Goal: Task Accomplishment & Management: Manage account settings

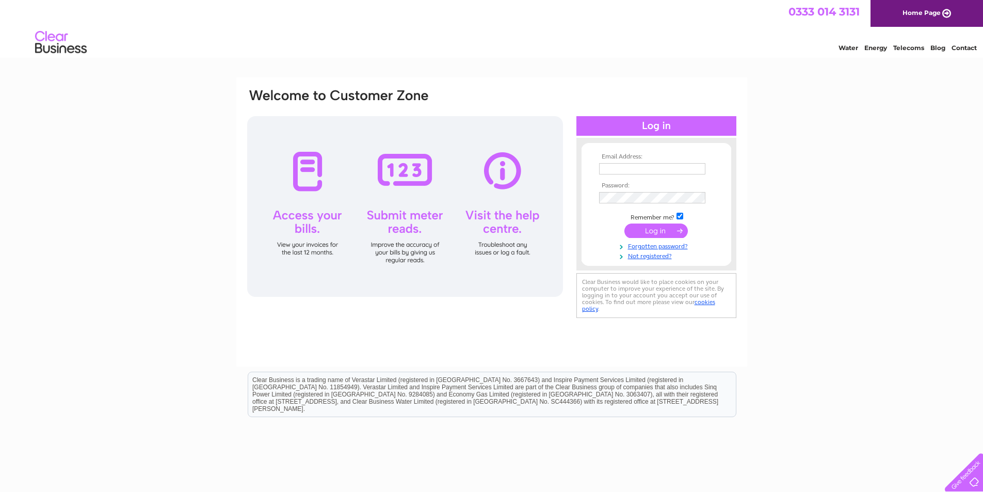
click at [659, 228] on input "submit" at bounding box center [655, 230] width 63 height 14
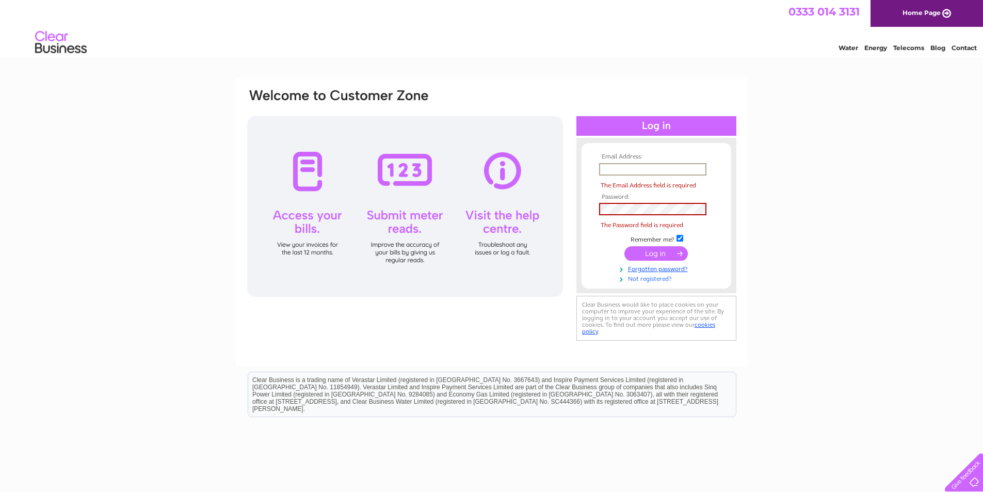
click at [647, 277] on link "Not registered?" at bounding box center [657, 278] width 117 height 10
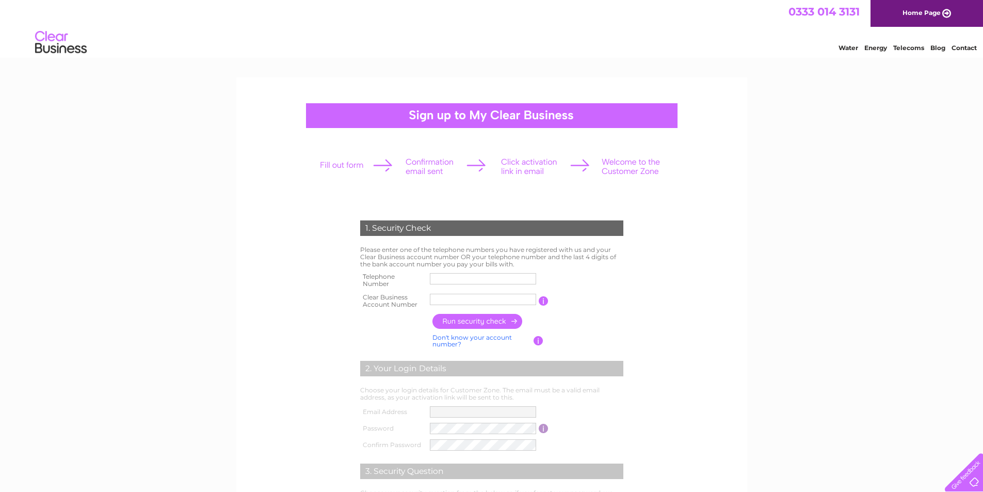
click at [437, 302] on input "text" at bounding box center [483, 299] width 106 height 11
type input "989327"
click at [495, 323] on input "button" at bounding box center [477, 321] width 91 height 15
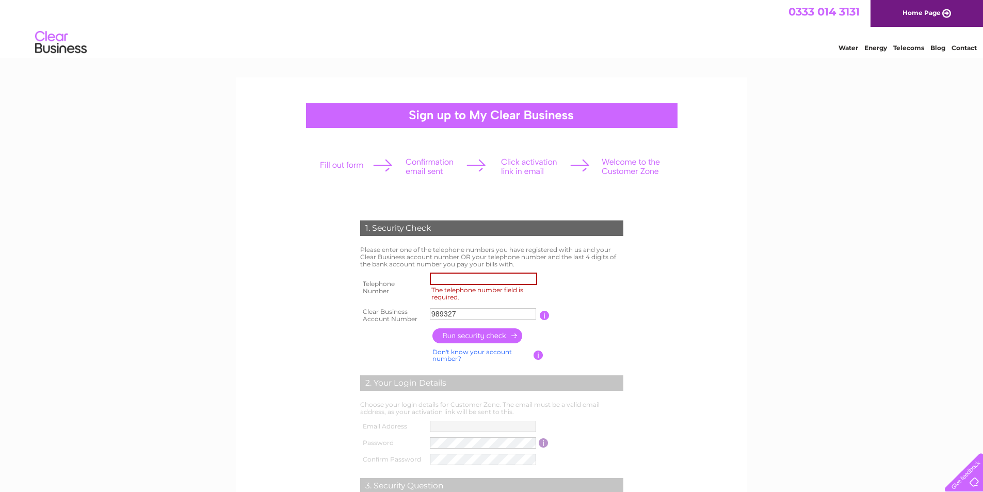
click at [461, 279] on input "The telephone number field is required." at bounding box center [483, 278] width 107 height 12
type input "03339962690"
click at [470, 335] on input "button" at bounding box center [477, 335] width 91 height 15
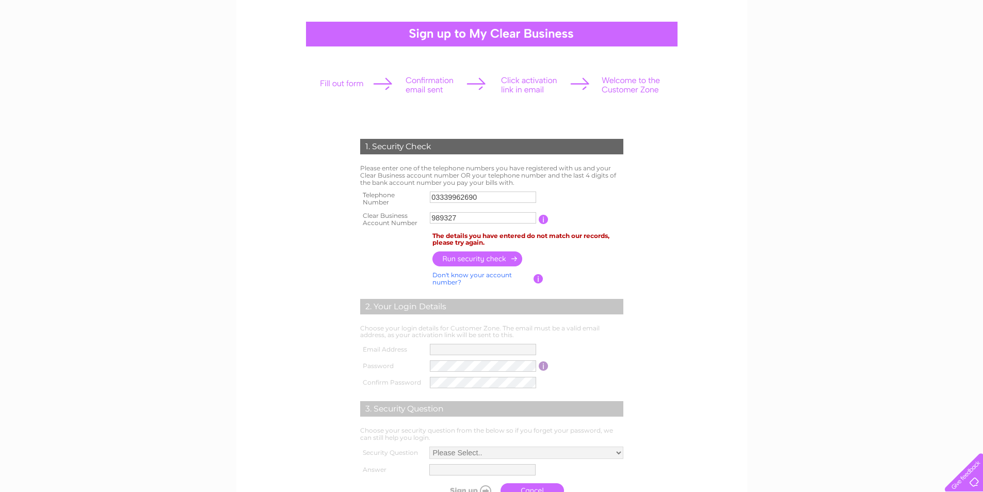
scroll to position [103, 0]
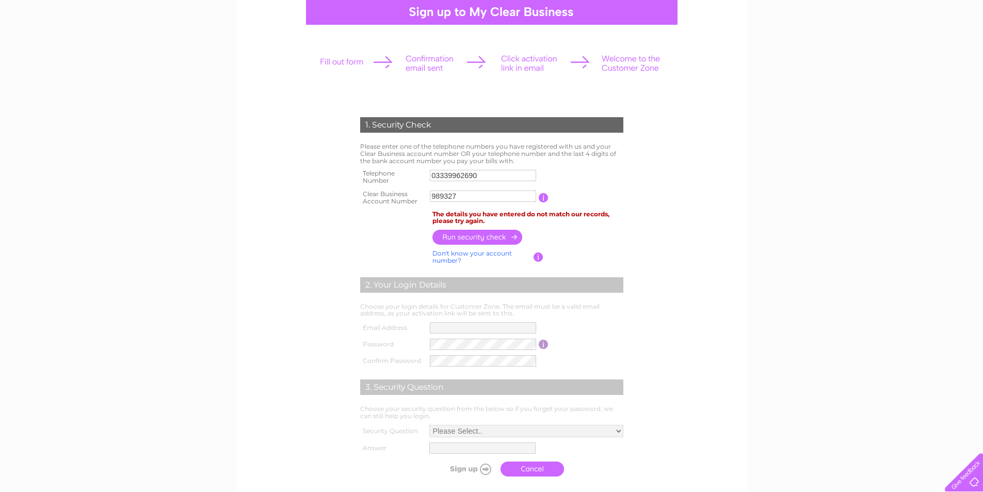
click at [476, 253] on link "Don't know your account number?" at bounding box center [471, 256] width 79 height 15
click at [475, 239] on input "button" at bounding box center [477, 237] width 91 height 15
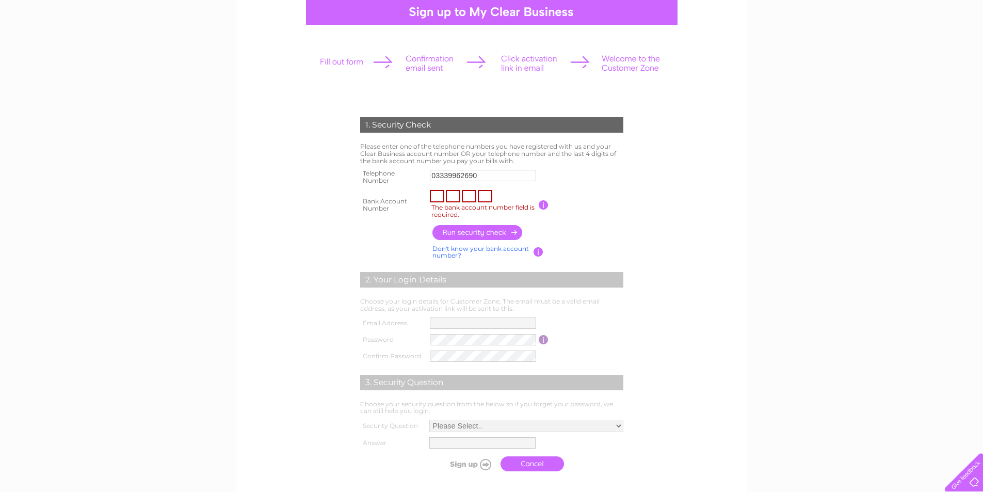
scroll to position [0, 0]
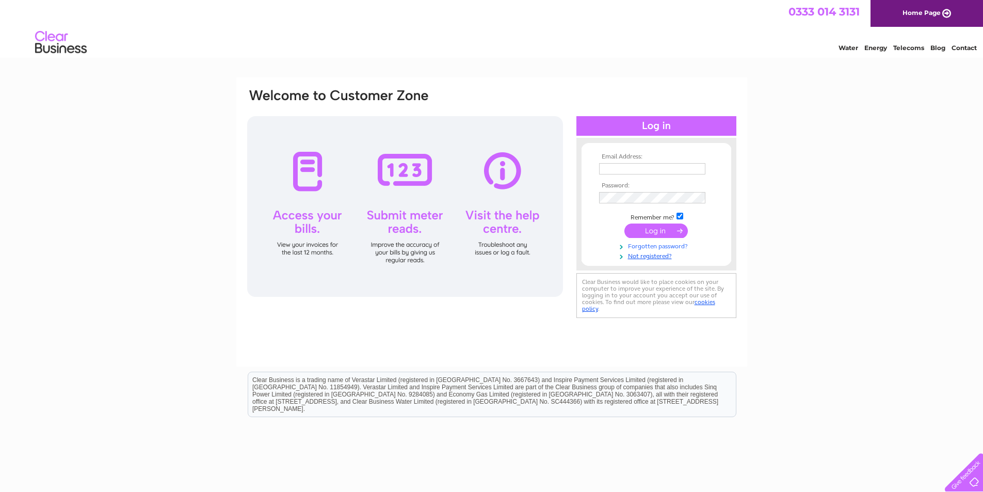
click at [649, 247] on link "Forgotten password?" at bounding box center [657, 245] width 117 height 10
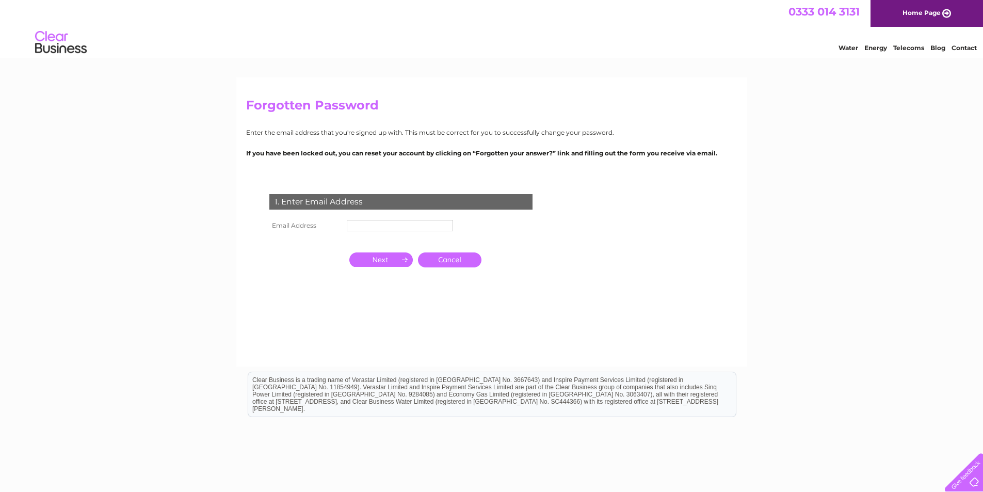
click at [386, 259] on input "button" at bounding box center [380, 259] width 63 height 14
paste input "pa.carrie.aa@gmail.com"
type input "pa.carrie.aa@gmail.com"
click at [390, 269] on input "button" at bounding box center [380, 267] width 63 height 14
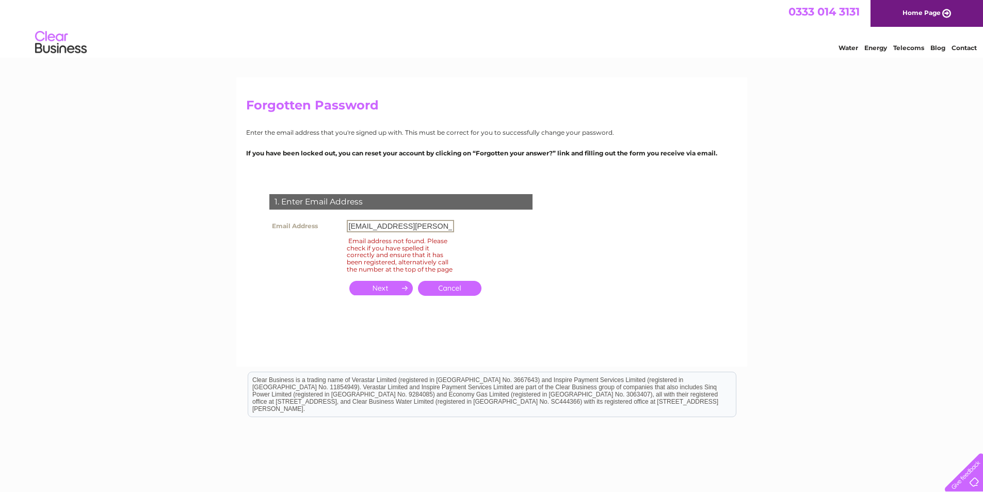
drag, startPoint x: 432, startPoint y: 225, endPoint x: 335, endPoint y: 223, distance: 97.5
click at [335, 223] on tr "Email Address pa.carrie.aa@gmail.com" at bounding box center [362, 226] width 190 height 18
